Goal: Find specific page/section: Find specific page/section

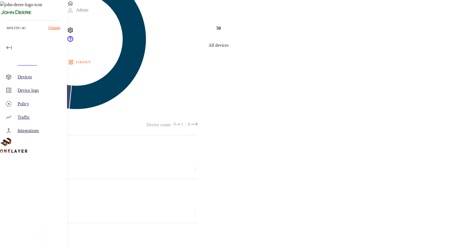
scroll to position [250, 0]
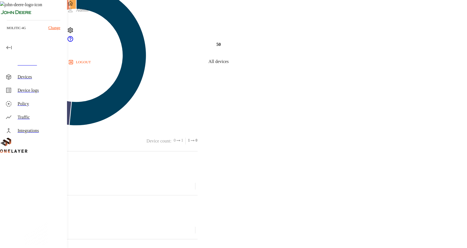
click at [47, 83] on div "Devices" at bounding box center [34, 76] width 66 height 13
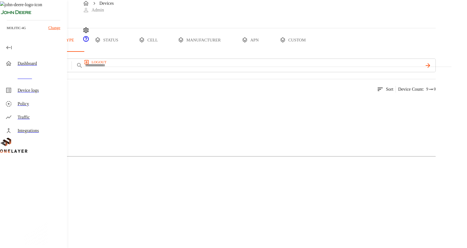
click at [44, 52] on button "all devices" at bounding box center [22, 39] width 44 height 23
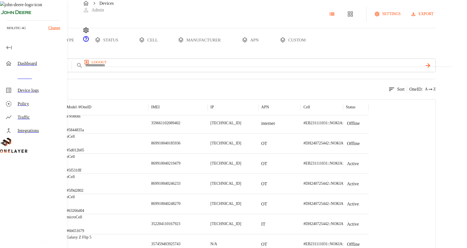
scroll to position [201, 0]
click at [85, 52] on button "type" at bounding box center [65, 39] width 42 height 23
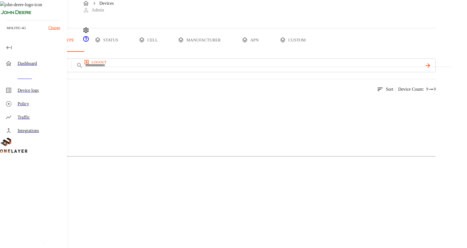
click at [128, 110] on div at bounding box center [218, 103] width 436 height 16
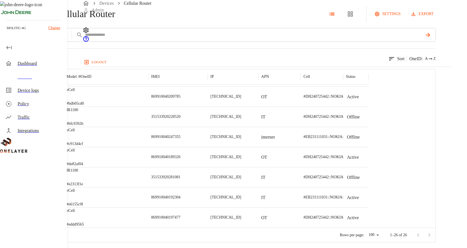
scroll to position [25, 0]
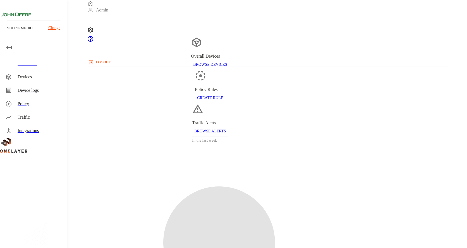
click at [25, 78] on div "Devices" at bounding box center [40, 76] width 45 height 7
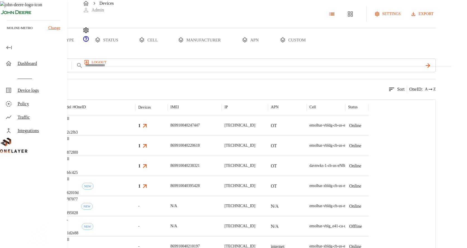
click at [58, 196] on div at bounding box center [39, 185] width 37 height 20
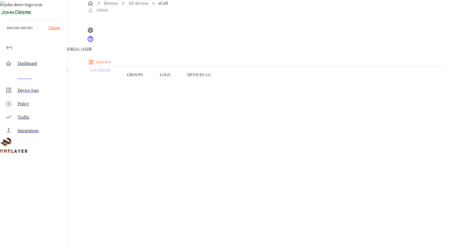
click at [219, 88] on button "Devices (1)" at bounding box center [199, 74] width 40 height 35
click at [21, 79] on div "Devices" at bounding box center [40, 76] width 45 height 7
